Goal: Task Accomplishment & Management: Manage account settings

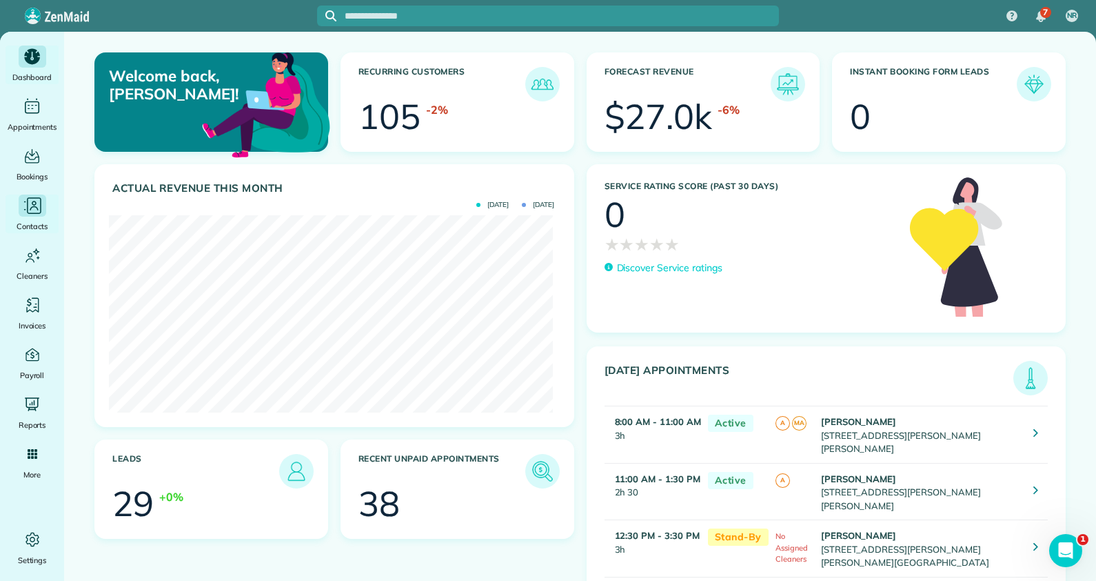
click at [34, 201] on icon "Main" at bounding box center [34, 203] width 5 height 5
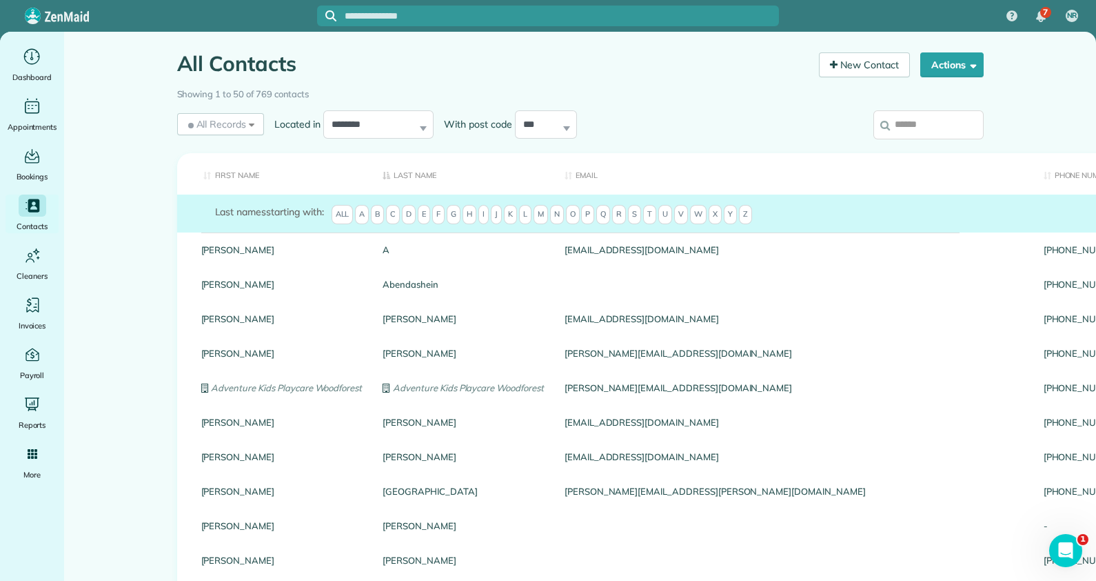
click at [907, 121] on input "search" at bounding box center [929, 124] width 110 height 29
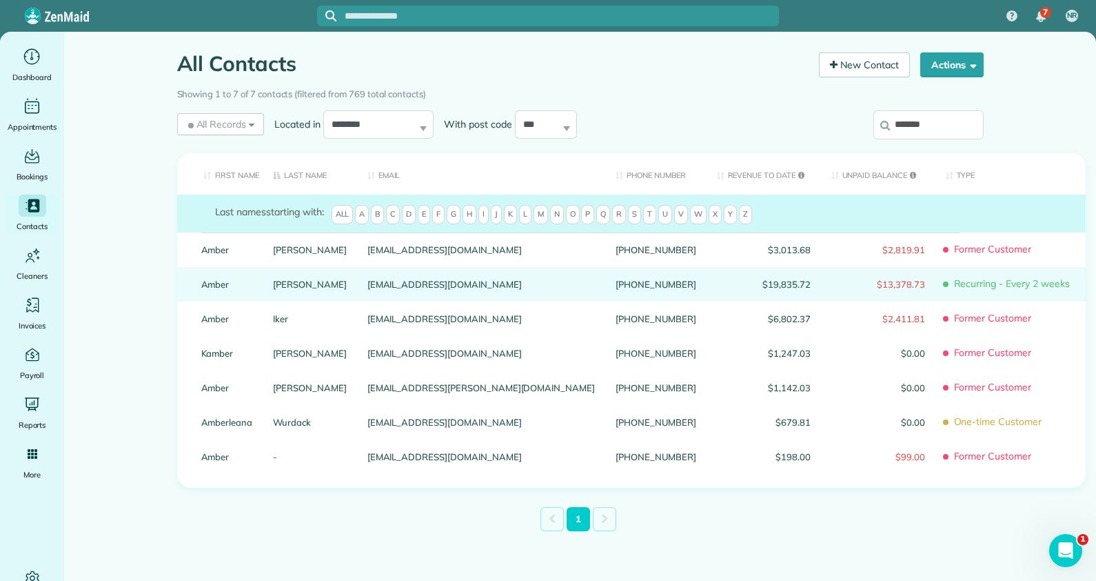
type input "*******"
click at [210, 289] on link "Amber" at bounding box center [227, 284] width 52 height 10
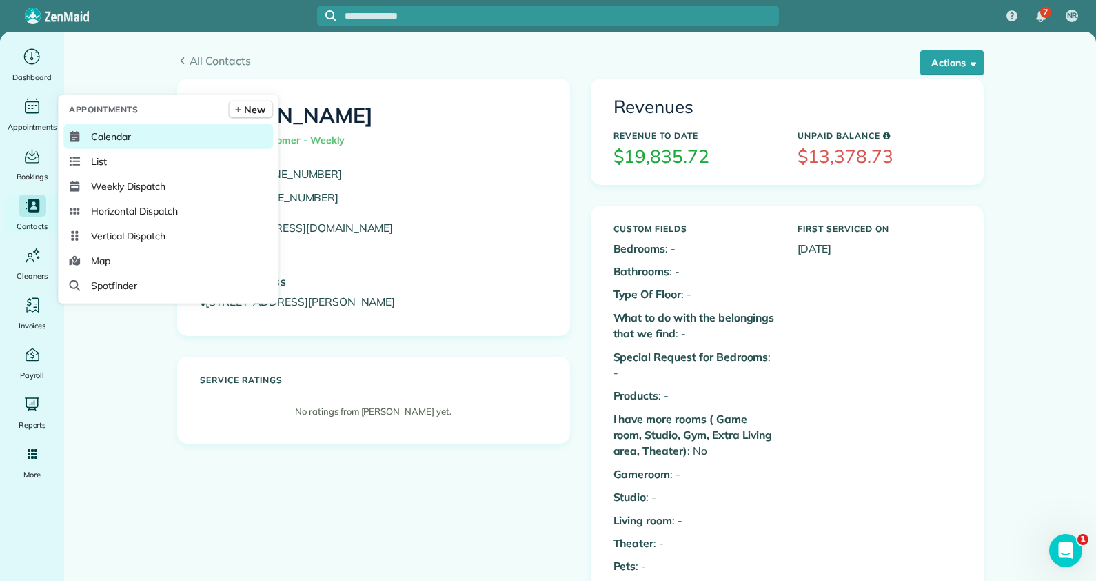
click at [109, 142] on span "Calendar" at bounding box center [111, 137] width 40 height 14
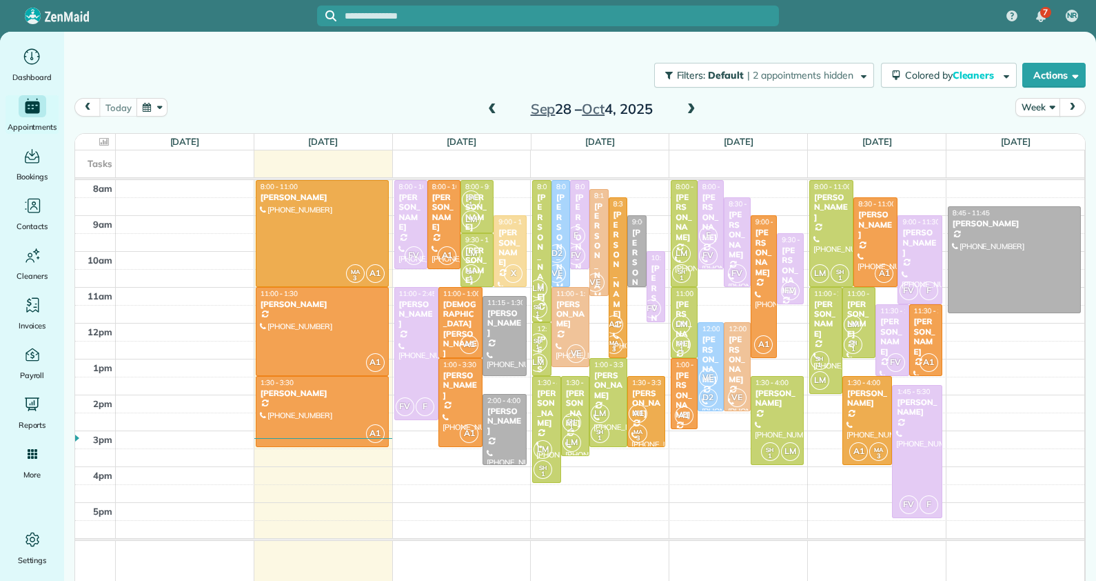
click at [692, 108] on span at bounding box center [691, 109] width 15 height 12
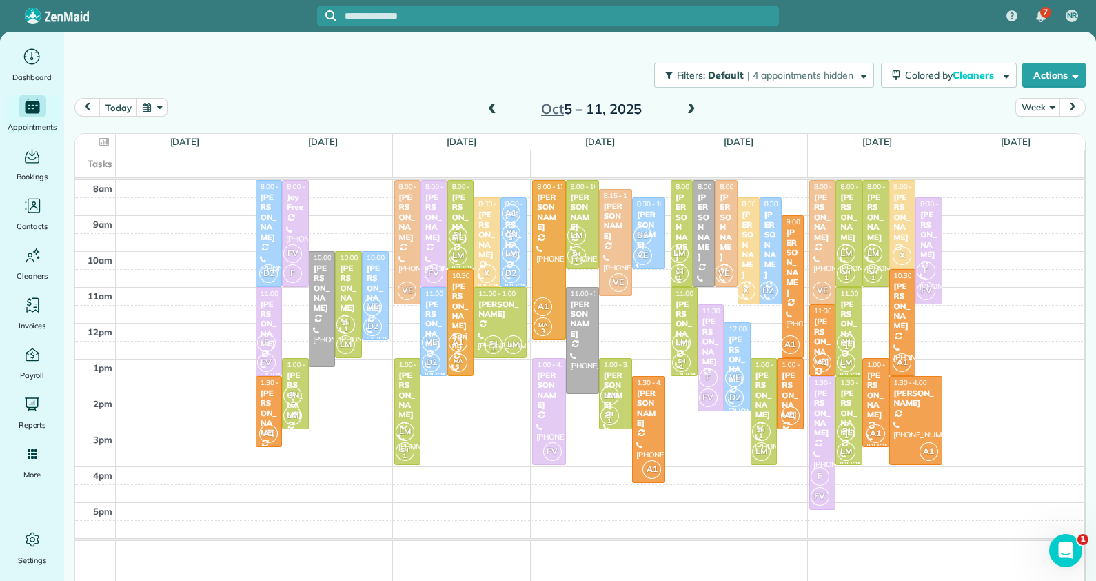
click at [894, 207] on div "[PERSON_NAME]" at bounding box center [903, 217] width 19 height 50
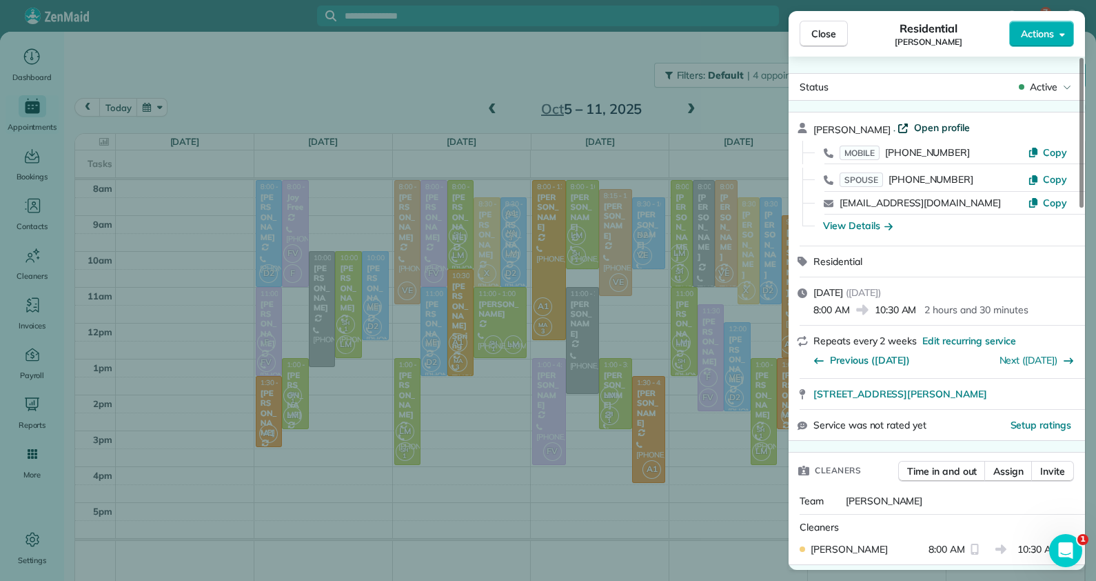
click at [934, 128] on span "Open profile" at bounding box center [942, 128] width 56 height 14
click at [934, 128] on div "Close Residential Amber heberling Actions Status Active Amber heberling · Open …" at bounding box center [548, 290] width 1096 height 581
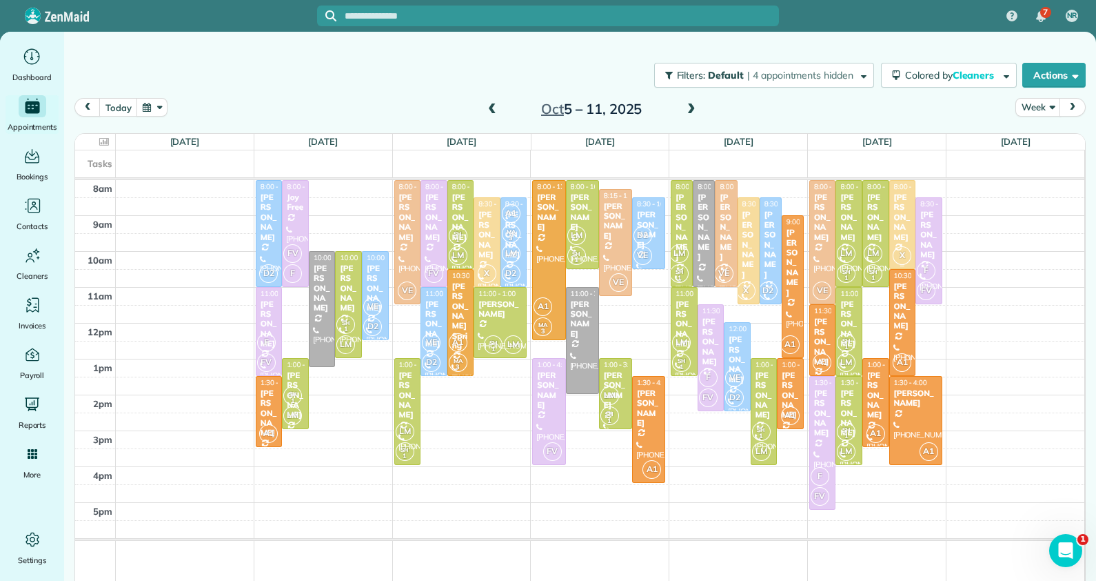
click at [895, 201] on div "[PERSON_NAME]" at bounding box center [903, 217] width 19 height 50
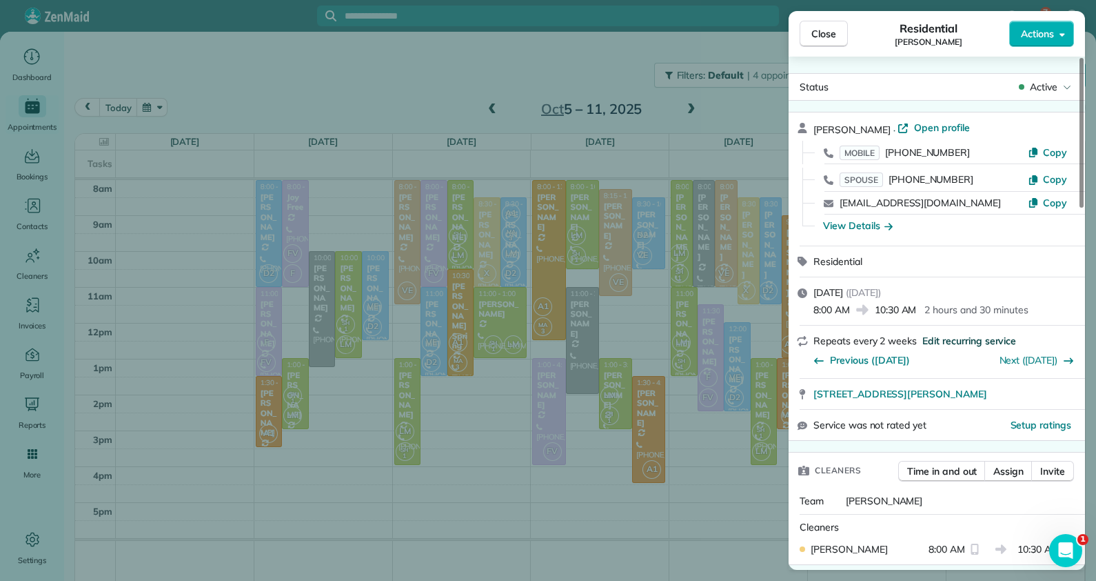
click at [952, 336] on span "Edit recurring service" at bounding box center [970, 341] width 94 height 14
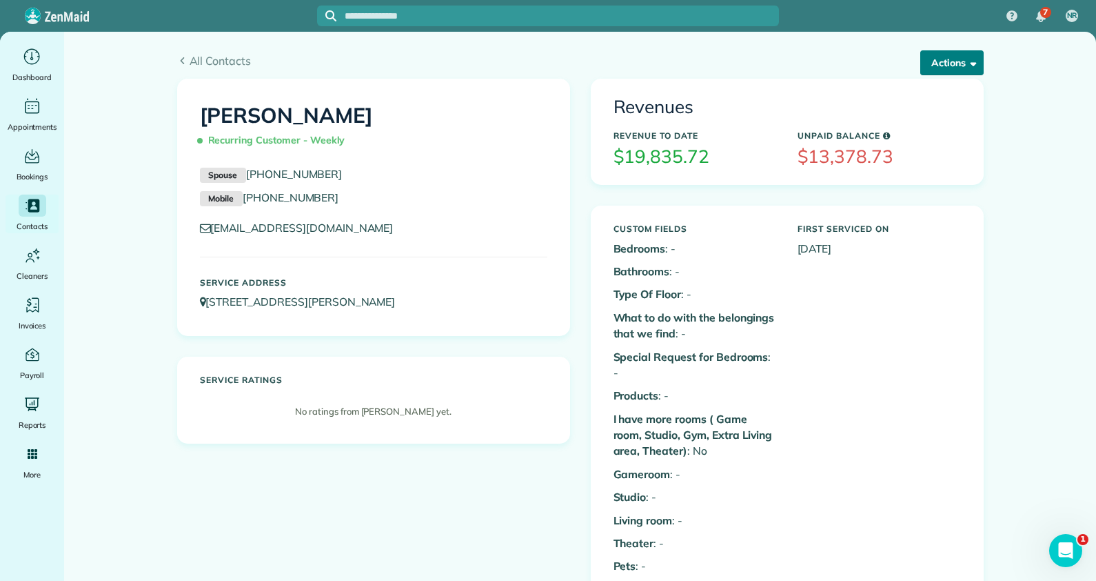
click at [948, 59] on button "Actions" at bounding box center [952, 62] width 63 height 25
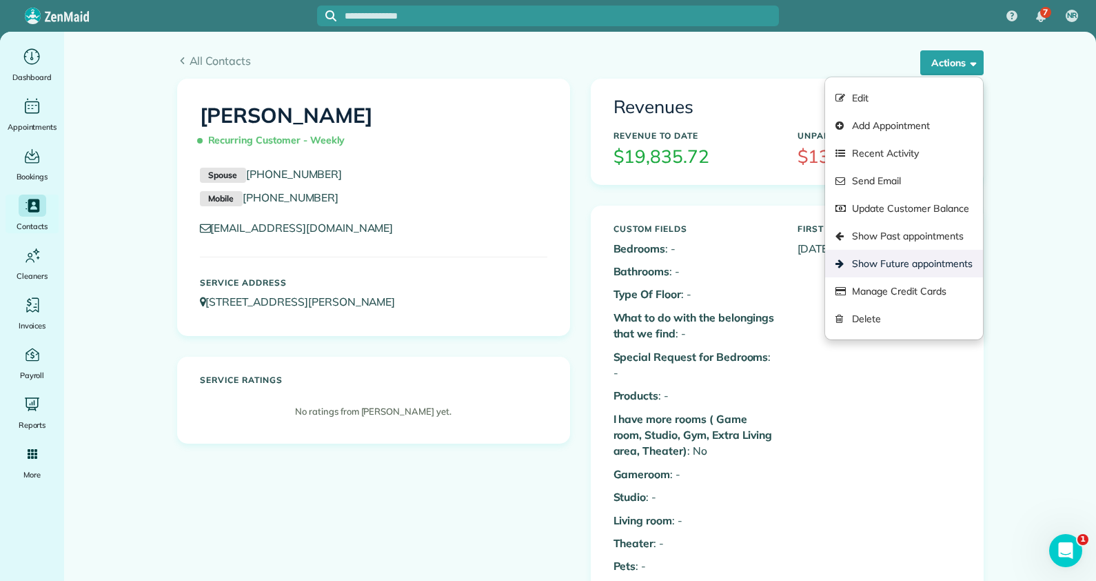
click at [897, 265] on link "Show Future appointments" at bounding box center [903, 264] width 157 height 28
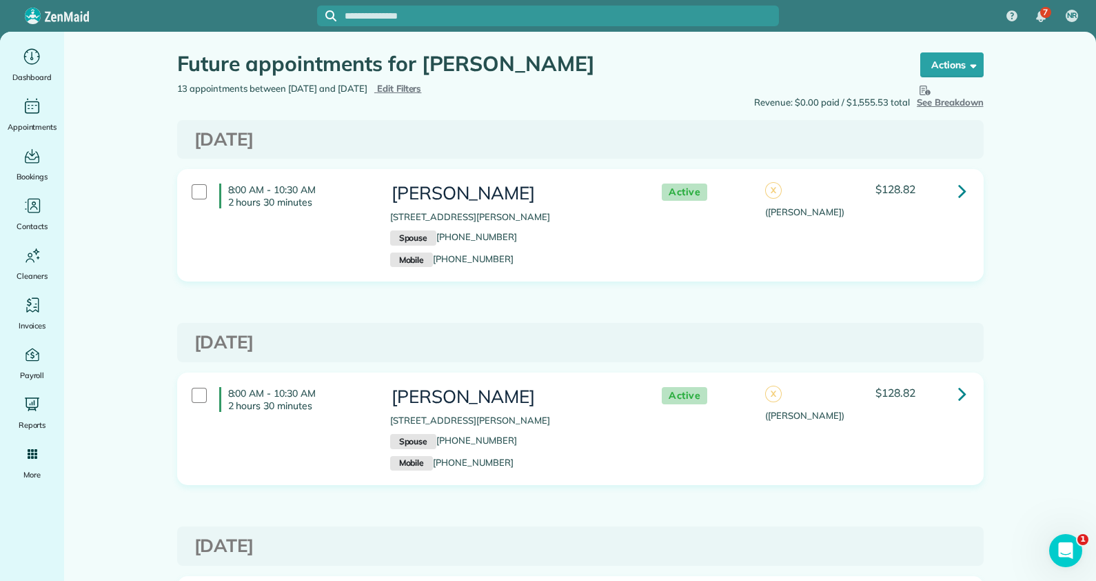
click at [949, 50] on div "Future appointments for Amber heberling the List View [2 min] Schedule Changes …" at bounding box center [580, 57] width 827 height 50
click at [940, 59] on button "Actions" at bounding box center [952, 64] width 63 height 25
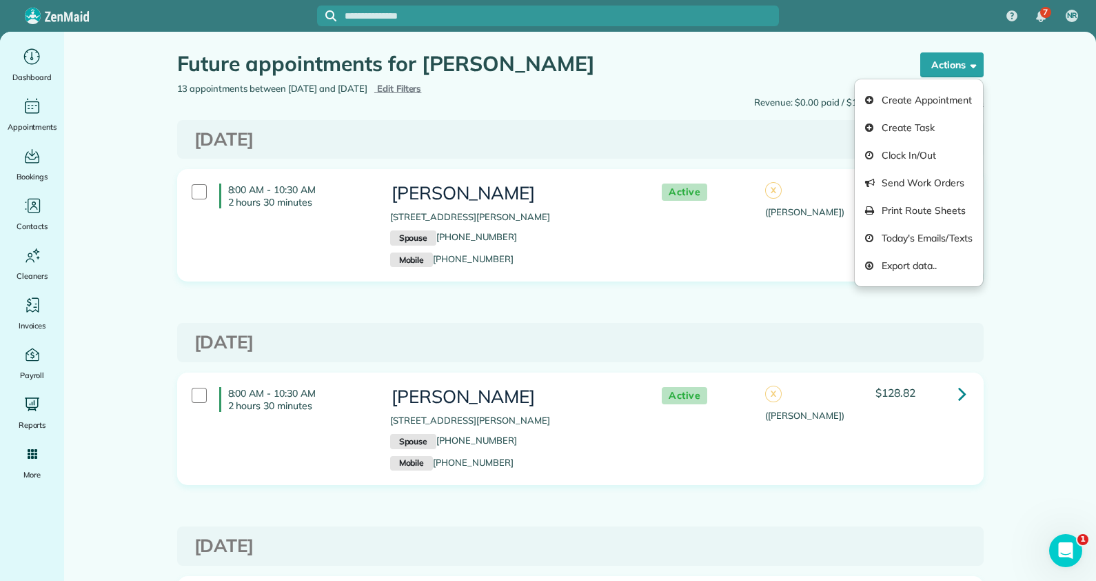
click at [638, 86] on div "Revenue: $0.00 paid / $1,555.53 total Hide Breakdown See Breakdown Total Revenu…" at bounding box center [788, 96] width 414 height 28
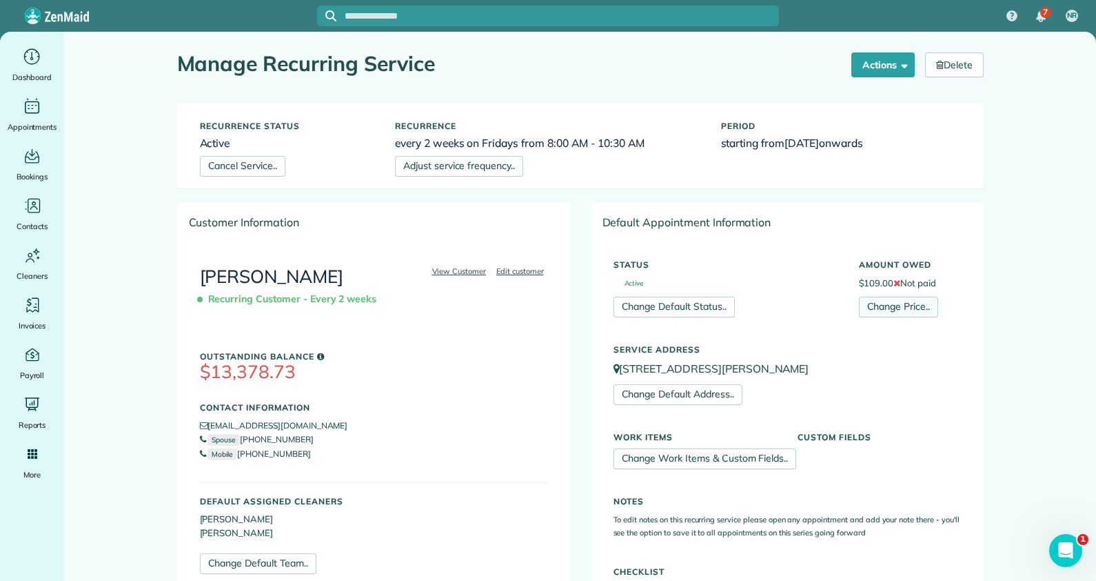
click at [905, 312] on link "Change Price.." at bounding box center [898, 307] width 79 height 21
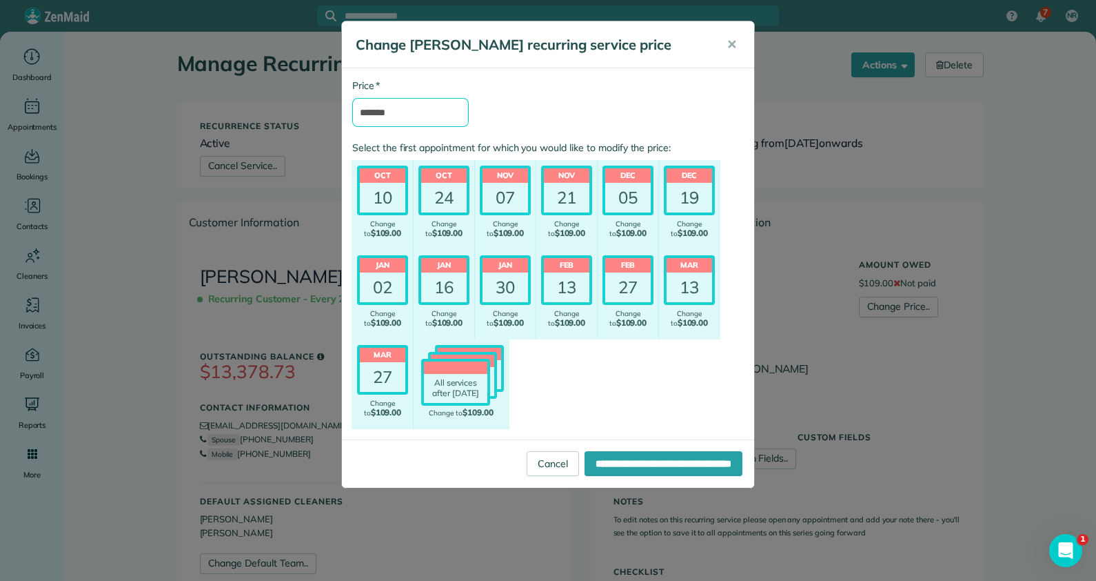
click at [372, 110] on input "*******" at bounding box center [410, 112] width 117 height 29
click at [420, 118] on input "*******" at bounding box center [410, 112] width 117 height 29
type input "*******"
click at [585, 451] on input "**********" at bounding box center [664, 463] width 158 height 25
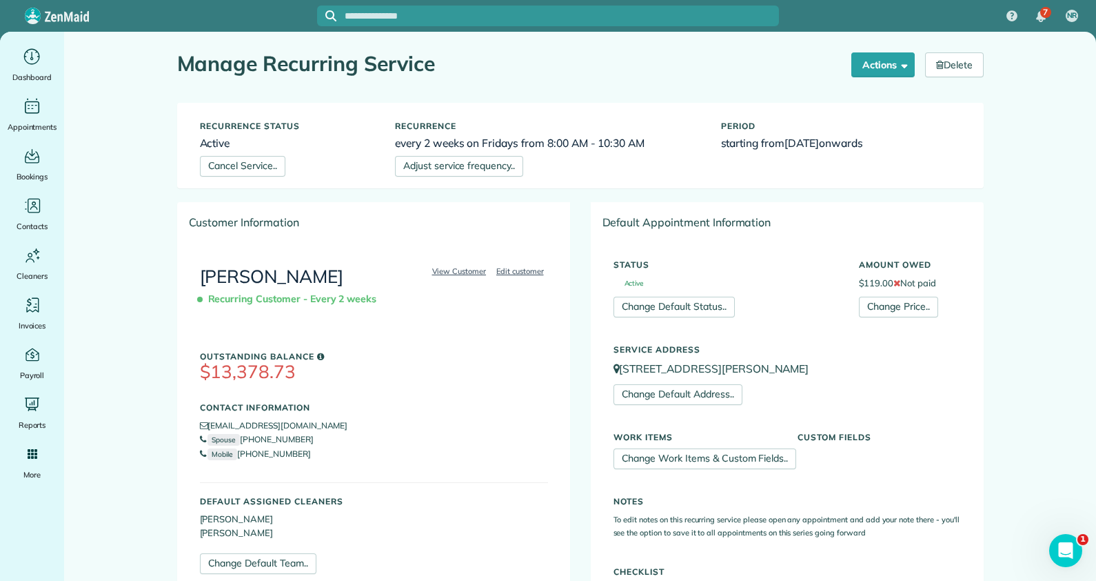
click at [310, 323] on div "View Customer Edit customer [PERSON_NAME] Recurring Customer - Every 2 weeks Ou…" at bounding box center [374, 413] width 392 height 343
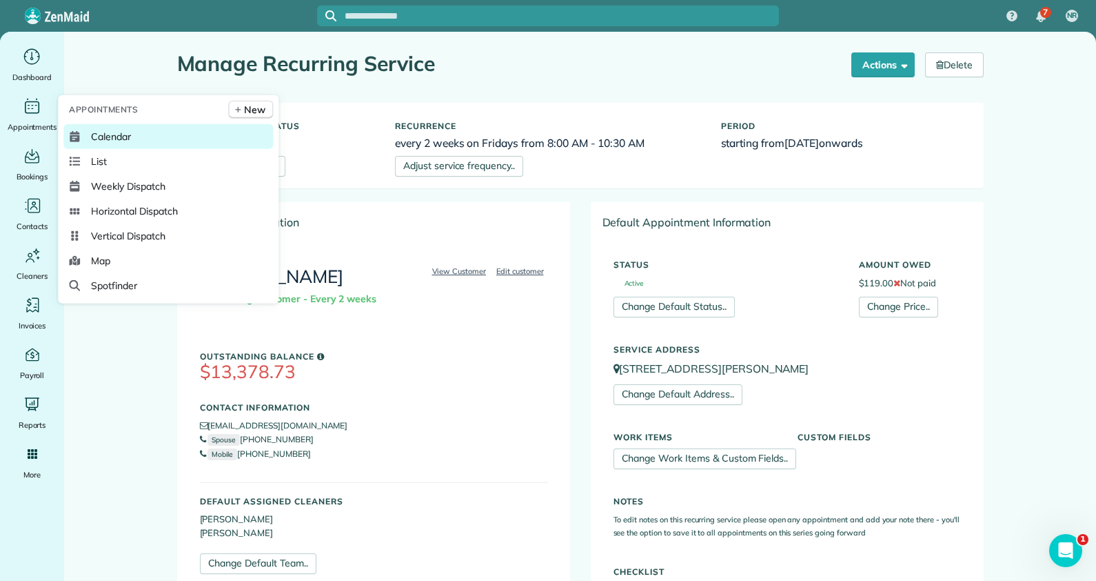
click at [99, 132] on span "Calendar" at bounding box center [111, 137] width 40 height 14
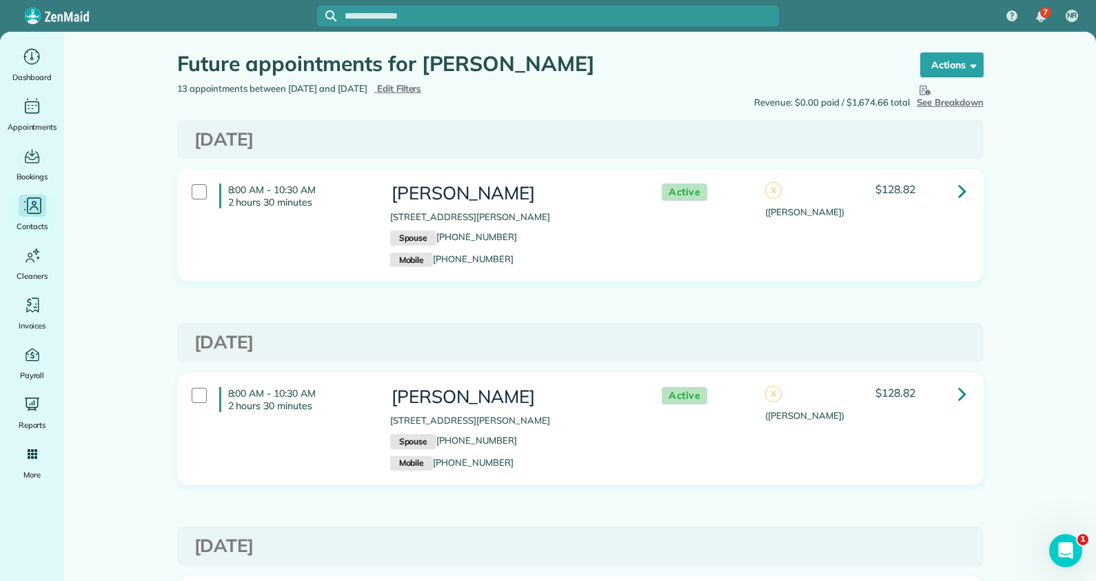
click at [34, 217] on div "Contacts" at bounding box center [32, 213] width 55 height 39
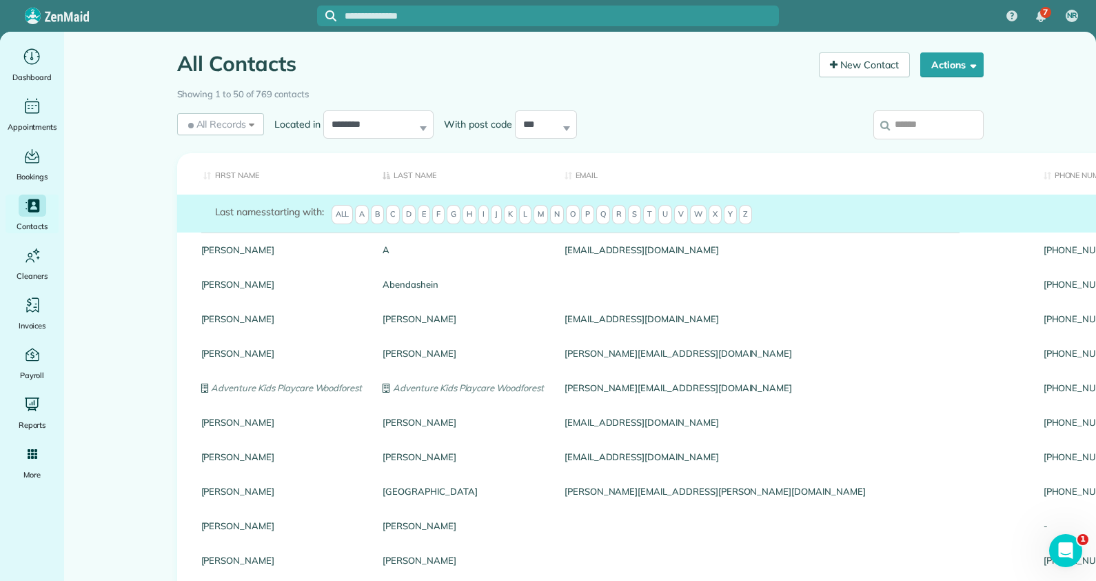
click at [926, 121] on input "search" at bounding box center [929, 124] width 110 height 29
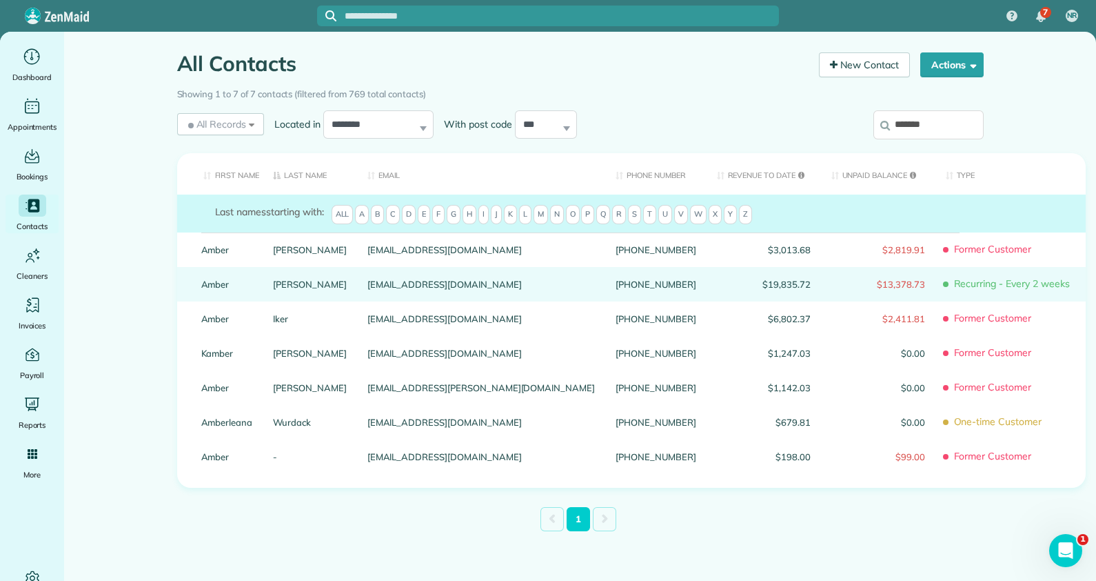
type input "*******"
click at [276, 289] on link "heberling" at bounding box center [310, 284] width 74 height 10
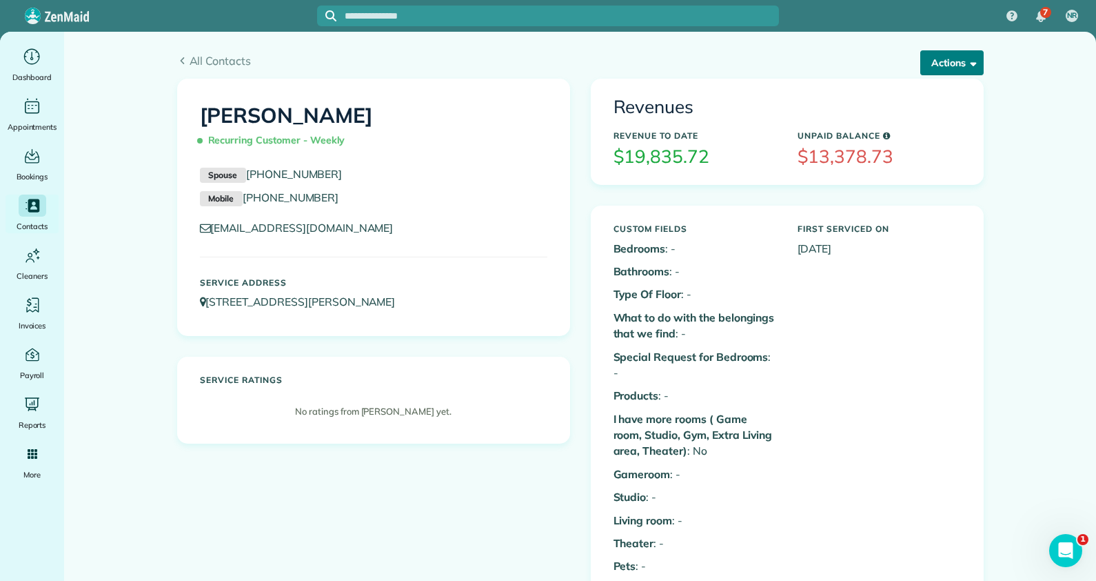
click at [956, 65] on button "Actions" at bounding box center [952, 62] width 63 height 25
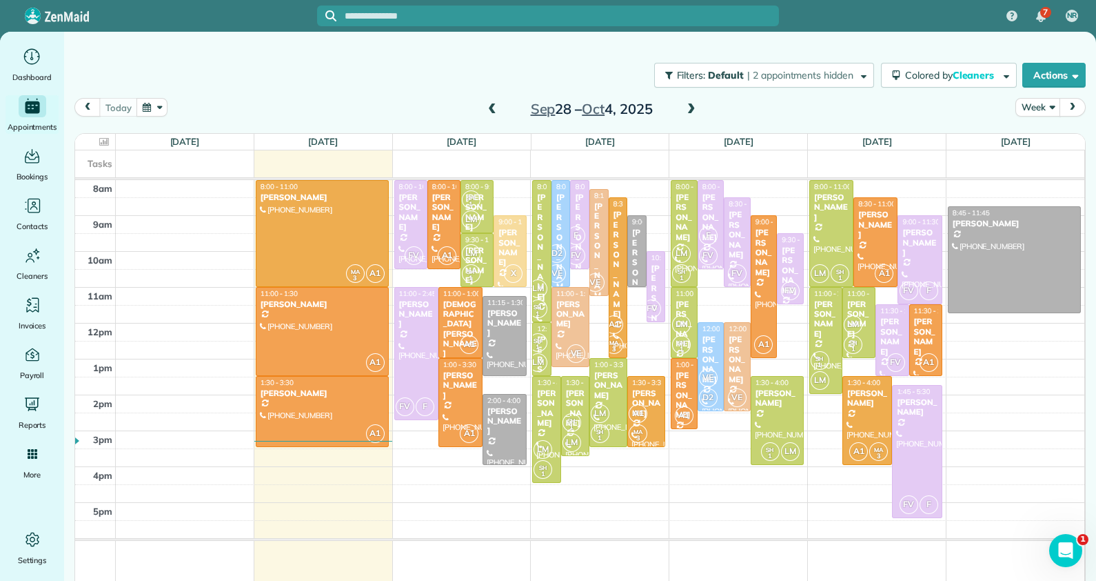
click at [684, 109] on span at bounding box center [691, 109] width 15 height 12
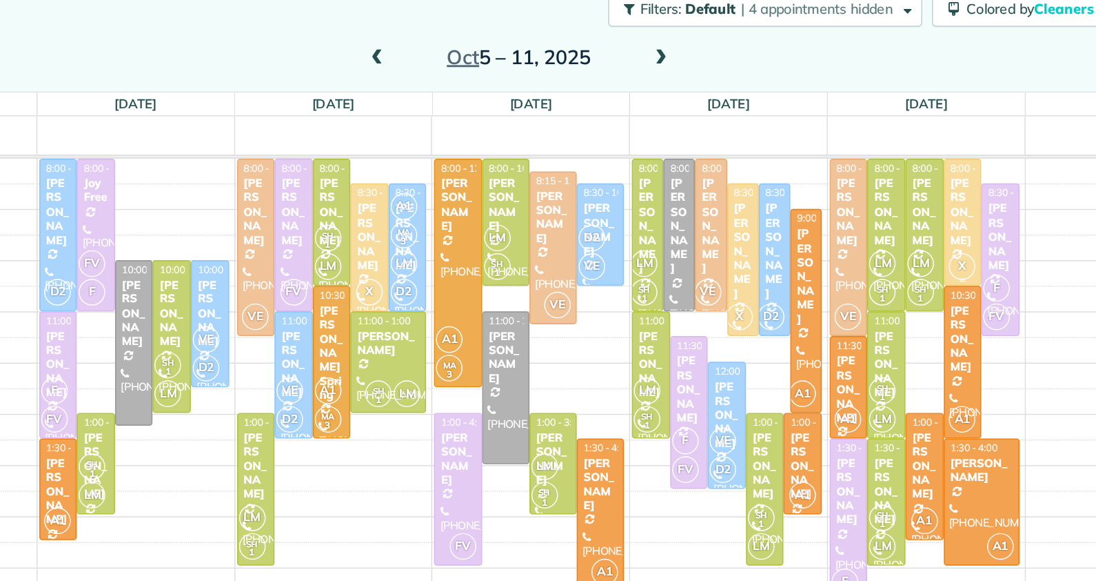
click at [894, 210] on div "[PERSON_NAME]" at bounding box center [903, 217] width 19 height 50
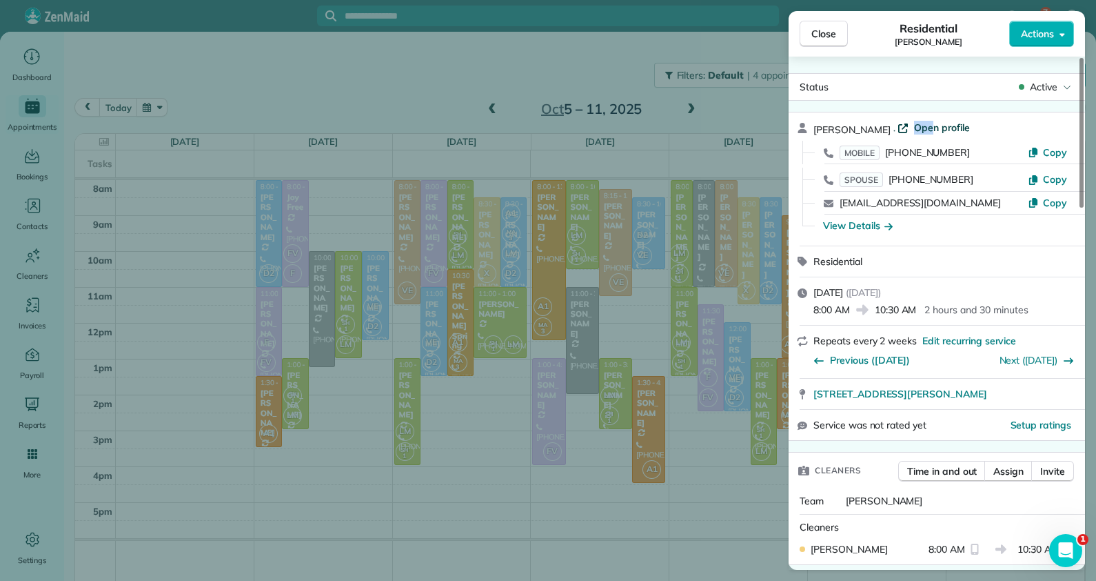
drag, startPoint x: 944, startPoint y: 117, endPoint x: 932, endPoint y: 125, distance: 14.0
click at [932, 125] on div "[PERSON_NAME] · Open profile MOBILE [PHONE_NUMBER] Copy SPOUSE [PHONE_NUMBER] C…" at bounding box center [937, 178] width 297 height 133
drag, startPoint x: 932, startPoint y: 125, endPoint x: 950, endPoint y: 125, distance: 17.9
click at [950, 125] on span "Open profile" at bounding box center [942, 128] width 56 height 14
